Goal: Obtain resource: Obtain resource

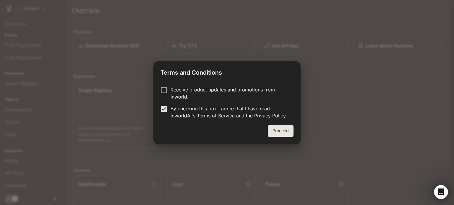
click at [279, 130] on button "Proceed" at bounding box center [281, 131] width 26 height 12
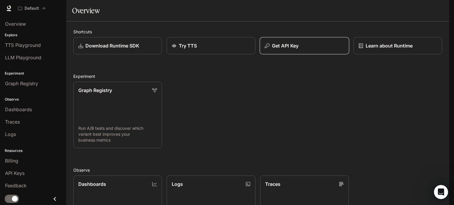
click at [276, 49] on p "Get API Key" at bounding box center [285, 45] width 27 height 7
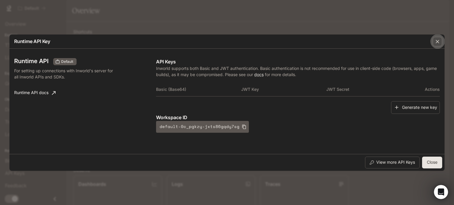
click at [440, 43] on icon "button" at bounding box center [438, 42] width 6 height 6
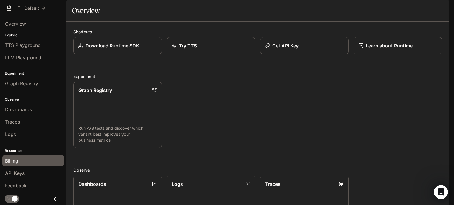
click at [18, 159] on span "Billing" at bounding box center [11, 161] width 13 height 7
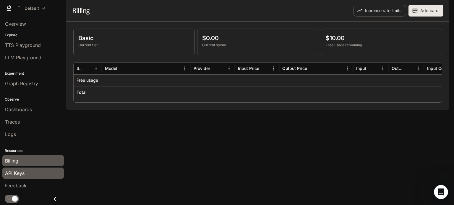
click at [24, 174] on span "API Keys" at bounding box center [15, 173] width 20 height 7
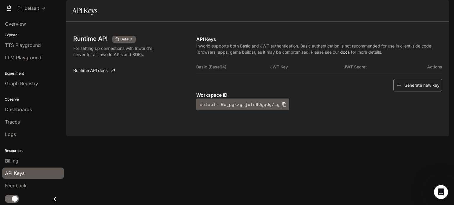
click at [430, 92] on button "Generate new key" at bounding box center [417, 85] width 49 height 13
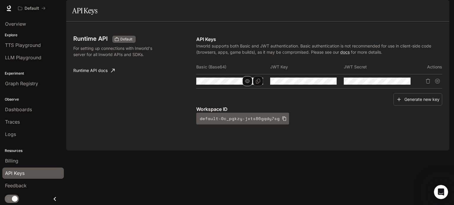
click at [245, 84] on icon "button" at bounding box center [247, 81] width 5 height 5
click at [258, 84] on icon "Copy Basic (Base64)" at bounding box center [258, 81] width 5 height 5
click at [261, 86] on button "Copy Basic (Base64)" at bounding box center [258, 81] width 10 height 10
click at [253, 86] on button "Copy Basic (Base64)" at bounding box center [258, 81] width 10 height 10
click at [100, 77] on link "Runtime API docs" at bounding box center [94, 71] width 46 height 12
